Goal: Find specific page/section: Find specific page/section

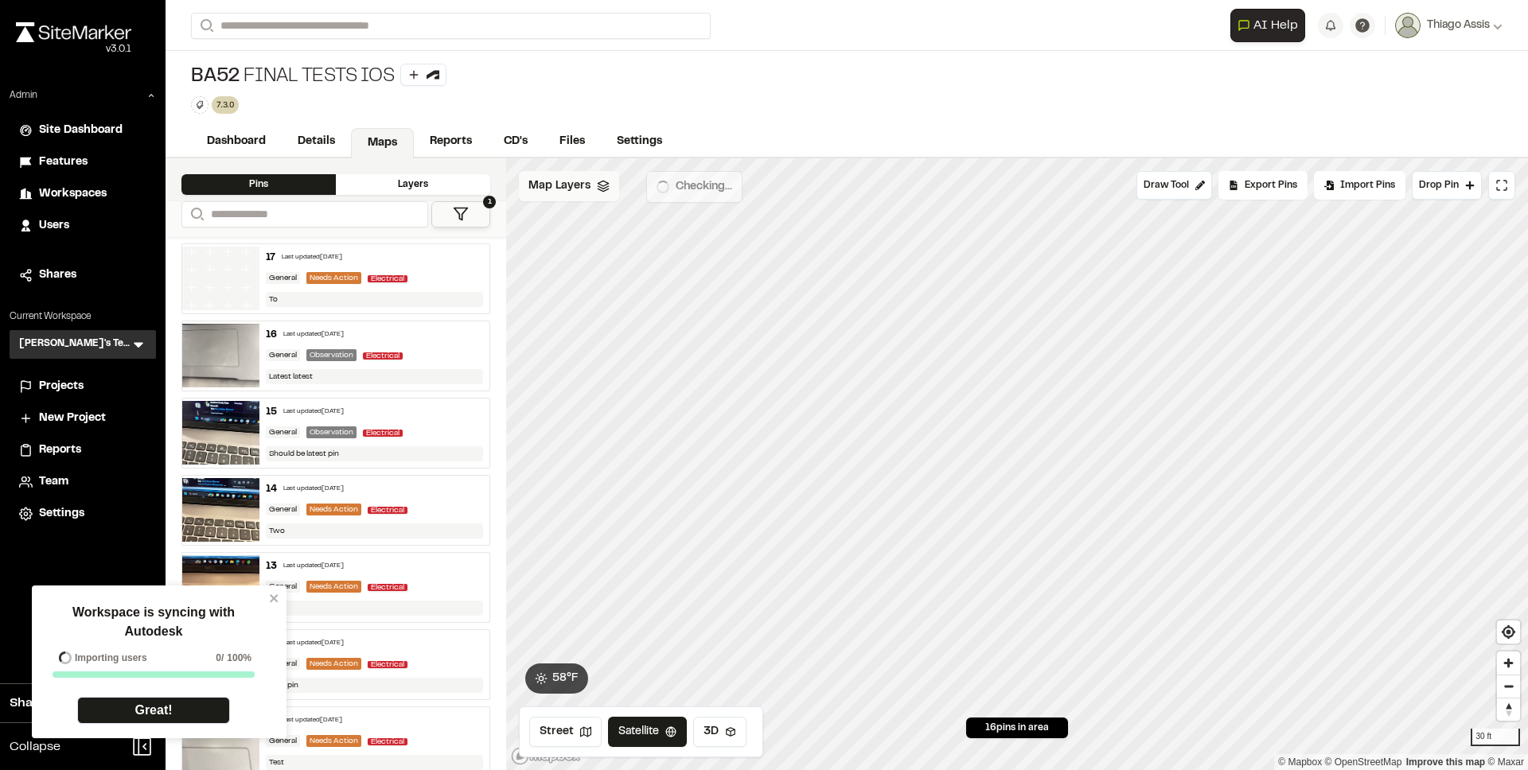
click at [577, 188] on span "Map Layers" at bounding box center [559, 186] width 62 height 18
click at [589, 254] on span "test" at bounding box center [613, 258] width 83 height 19
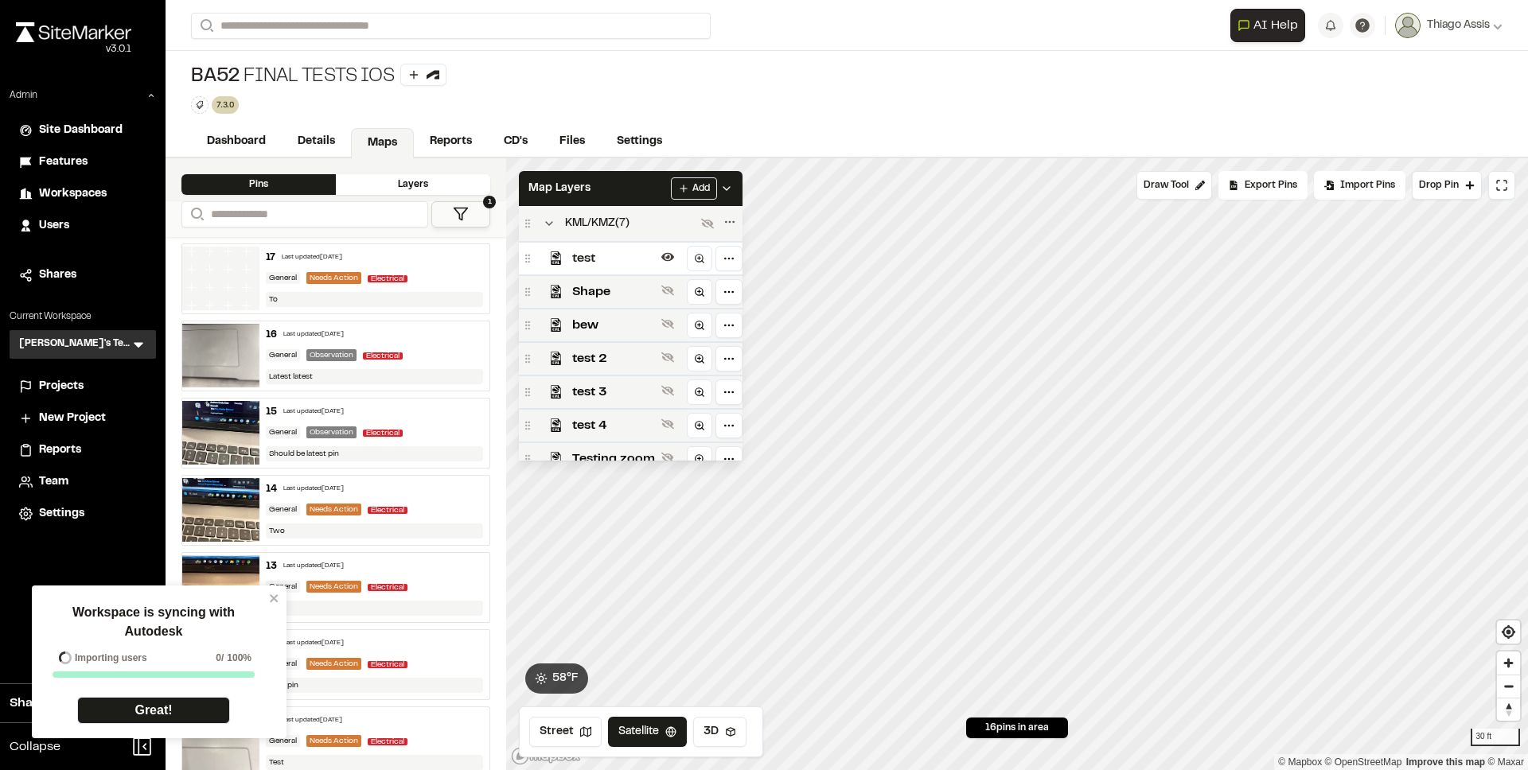
click at [591, 234] on div "KML/KMZ ( 7 )" at bounding box center [631, 223] width 224 height 35
click at [564, 724] on button "Street" at bounding box center [565, 732] width 72 height 30
click at [610, 253] on span "test" at bounding box center [613, 258] width 83 height 19
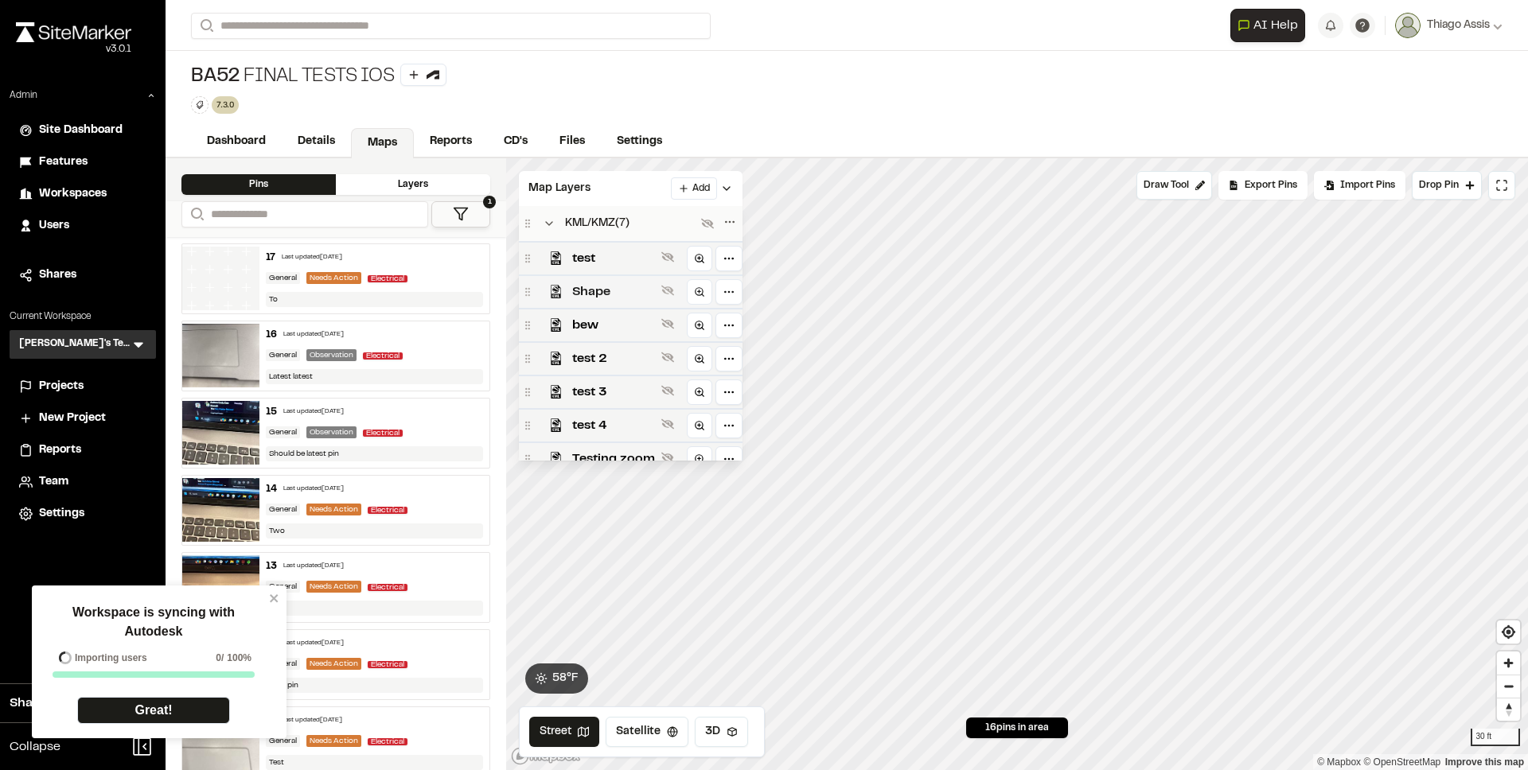
click at [607, 290] on span "Shape" at bounding box center [613, 291] width 83 height 19
click at [603, 257] on span "test" at bounding box center [613, 258] width 83 height 19
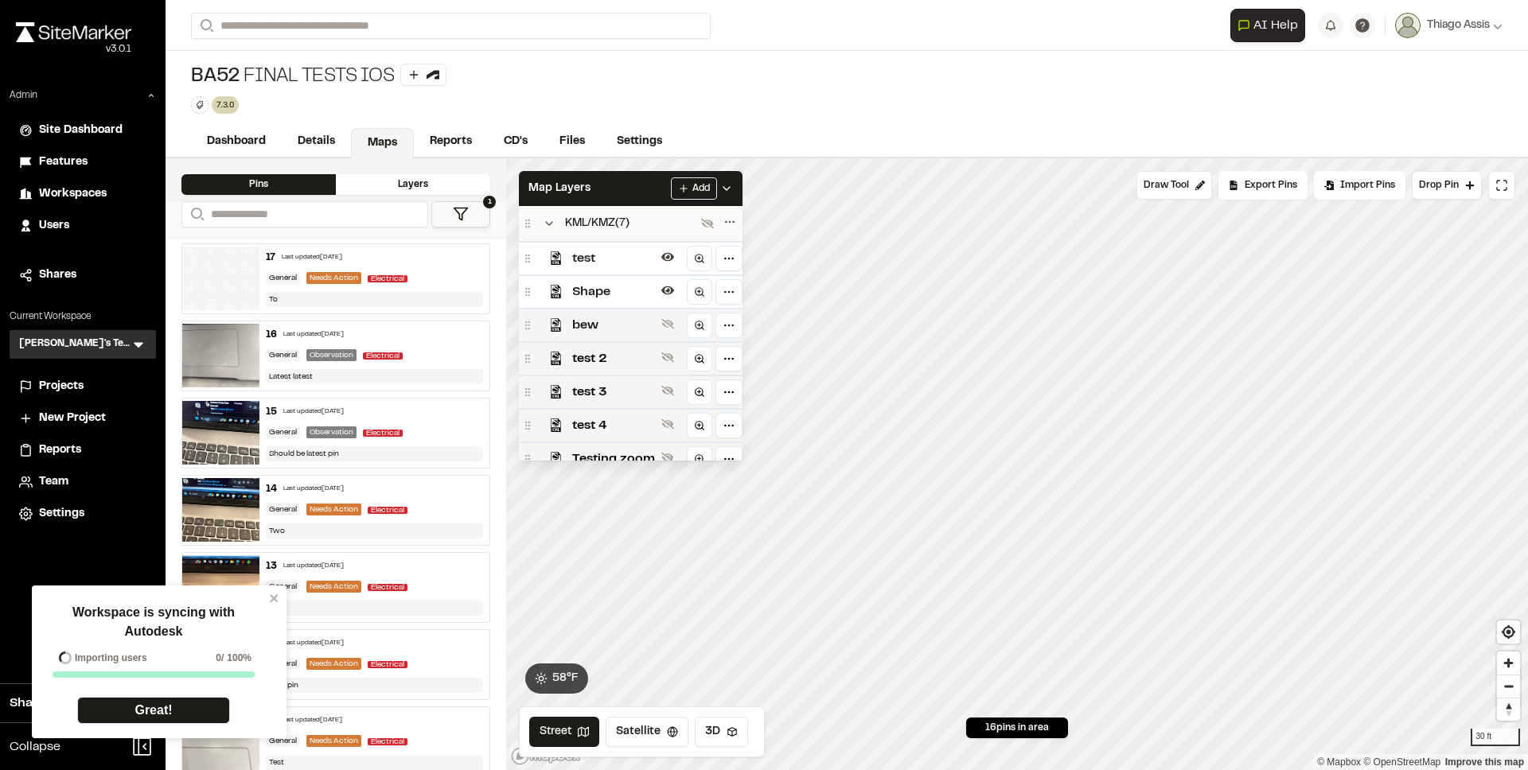
click at [609, 317] on span "bew" at bounding box center [613, 325] width 83 height 19
click at [614, 358] on span "test 2" at bounding box center [613, 358] width 83 height 19
click at [614, 397] on span "test 3" at bounding box center [613, 392] width 83 height 19
click at [614, 427] on span "test 4" at bounding box center [613, 425] width 83 height 19
click at [614, 442] on div "Testing zoom" at bounding box center [631, 458] width 224 height 33
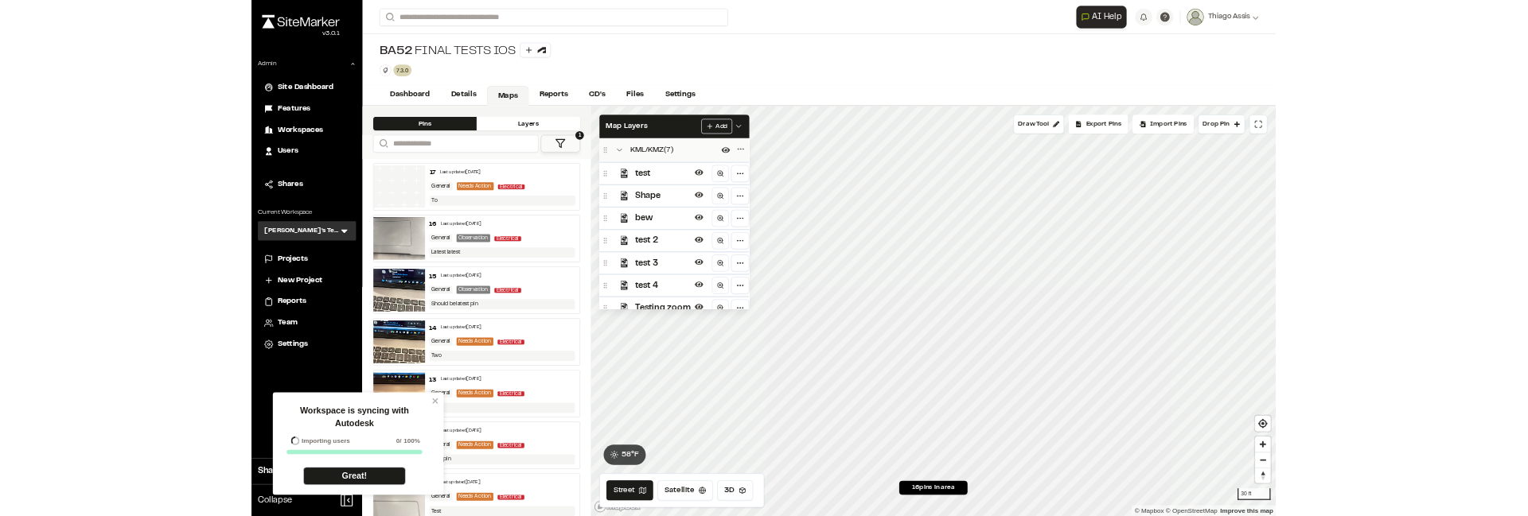
scroll to position [14, 0]
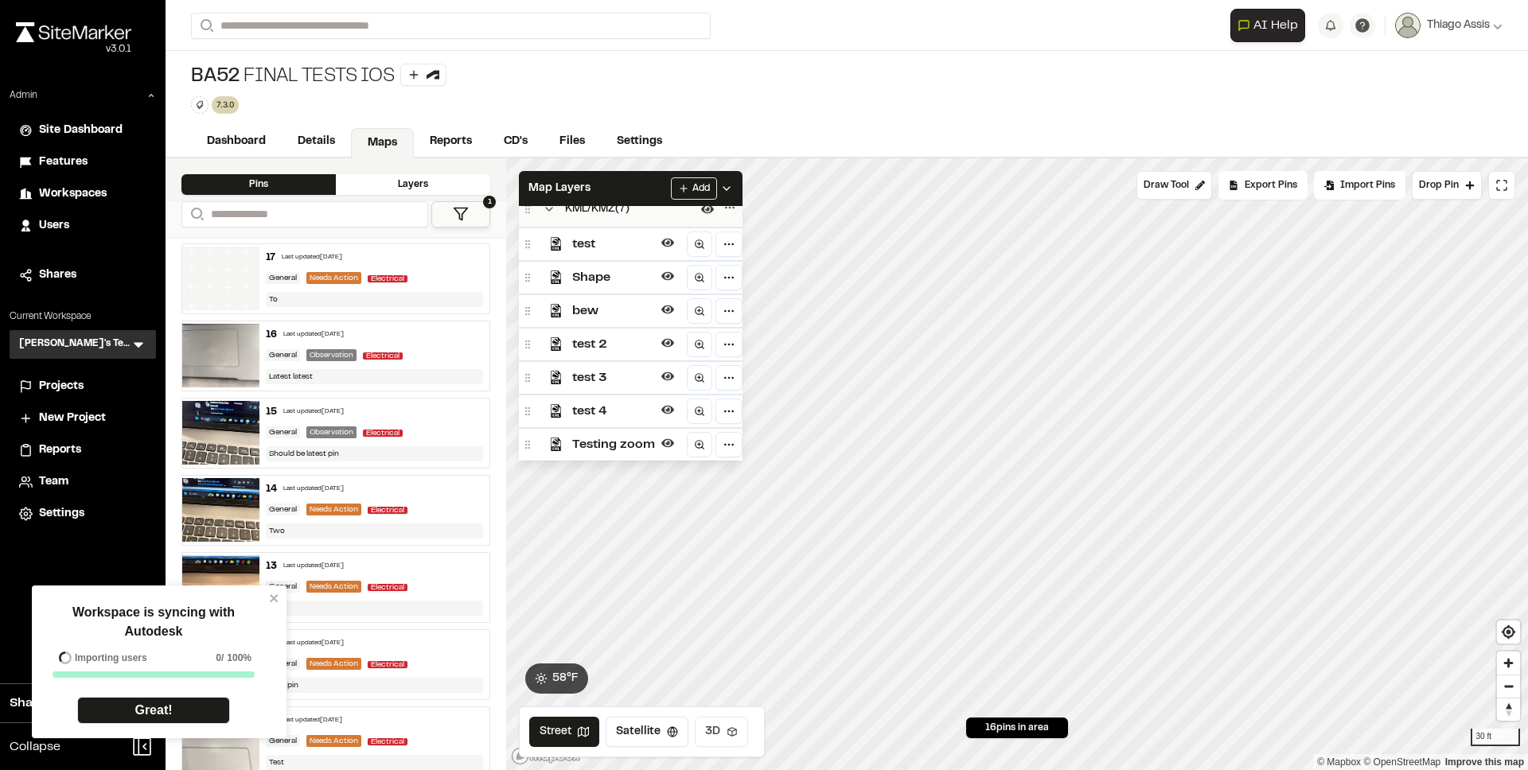
click at [708, 730] on button "3D" at bounding box center [721, 732] width 53 height 30
click at [633, 246] on span "test" at bounding box center [613, 244] width 83 height 19
click at [634, 289] on div "Shape" at bounding box center [631, 276] width 224 height 33
click at [617, 255] on div "test" at bounding box center [631, 243] width 224 height 33
click at [618, 278] on span "Shape" at bounding box center [613, 277] width 83 height 19
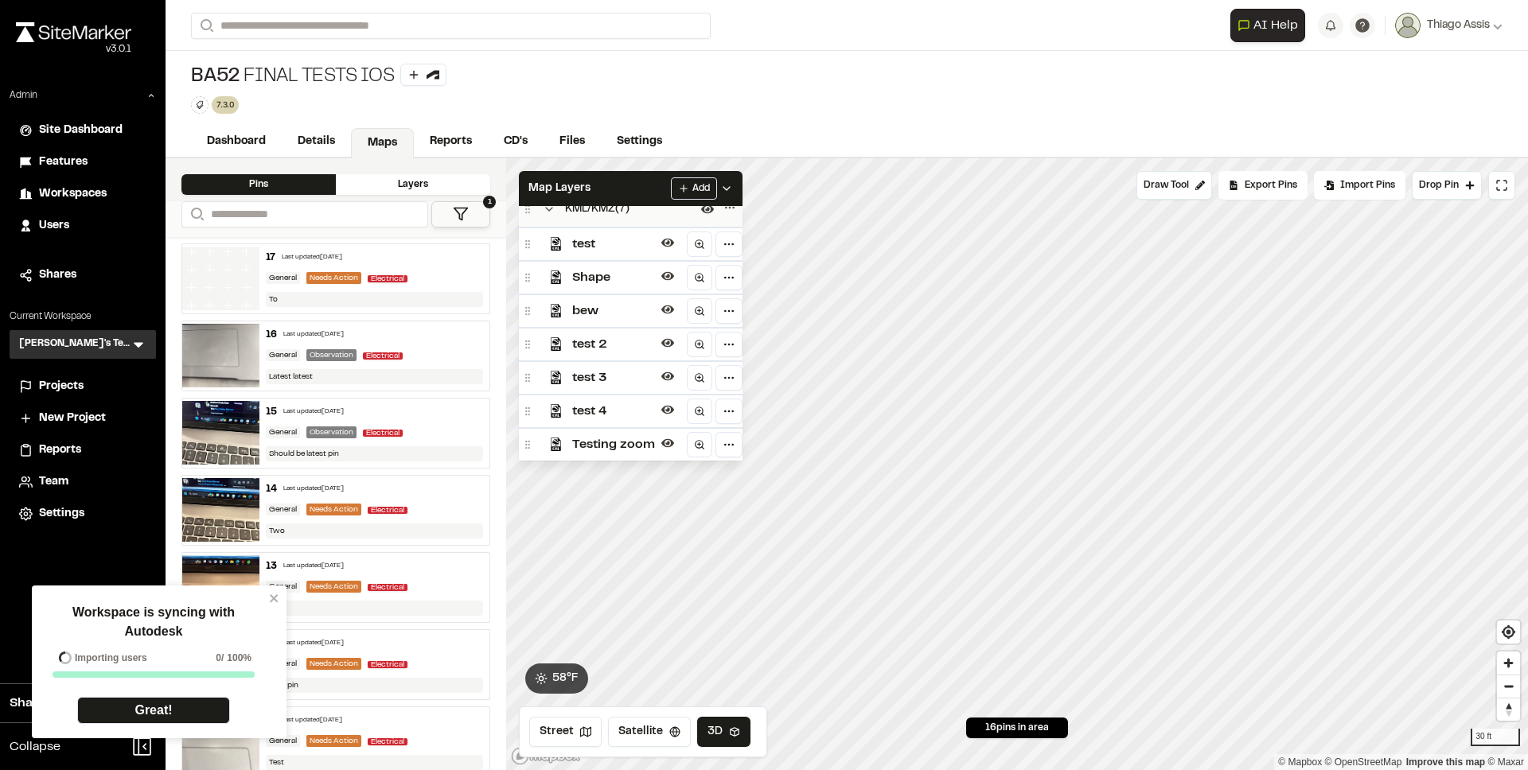
click at [629, 352] on span "test 2" at bounding box center [613, 344] width 83 height 19
